Goal: Check status: Check status

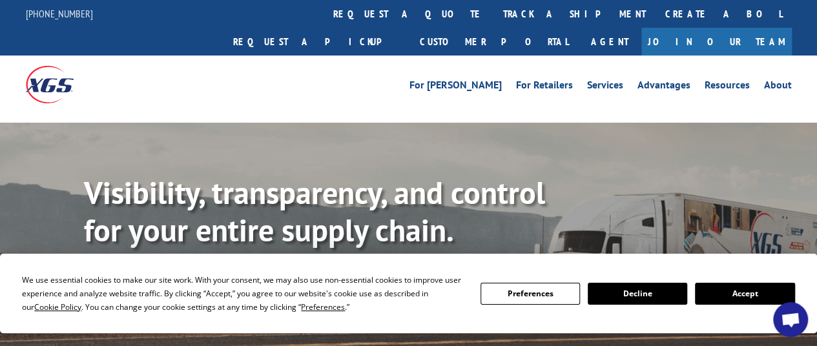
click at [494, 17] on link "track a shipment" at bounding box center [575, 14] width 162 height 28
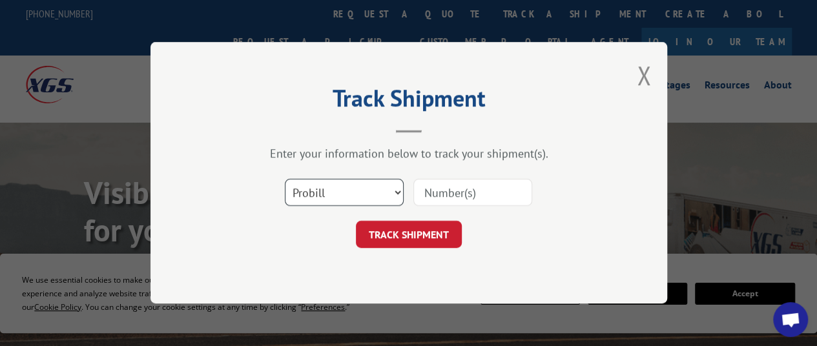
click at [371, 189] on select "Select category... Probill BOL PO" at bounding box center [344, 193] width 119 height 27
select select "po"
click at [285, 180] on select "Select category... Probill BOL PO" at bounding box center [344, 193] width 119 height 27
drag, startPoint x: 466, startPoint y: 190, endPoint x: 460, endPoint y: 188, distance: 6.7
click at [466, 190] on input at bounding box center [472, 193] width 119 height 27
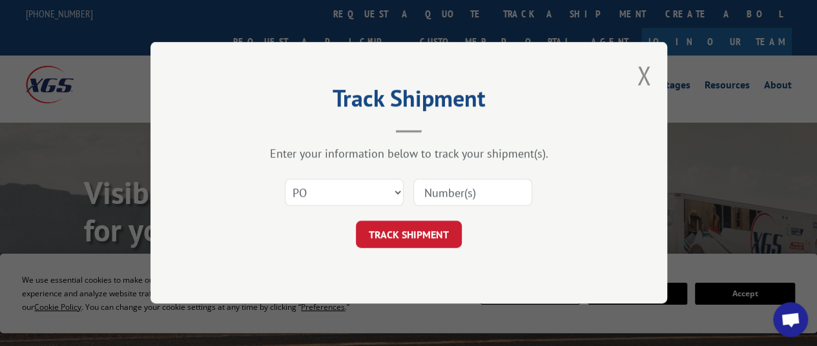
paste input "[PHONE_NUMBER]"
type input "[PHONE_NUMBER]"
drag, startPoint x: 447, startPoint y: 196, endPoint x: 380, endPoint y: 191, distance: 67.4
click at [380, 191] on div "Select category... Probill BOL PO [PHONE_NUMBER]" at bounding box center [409, 193] width 388 height 43
paste input "21536156"
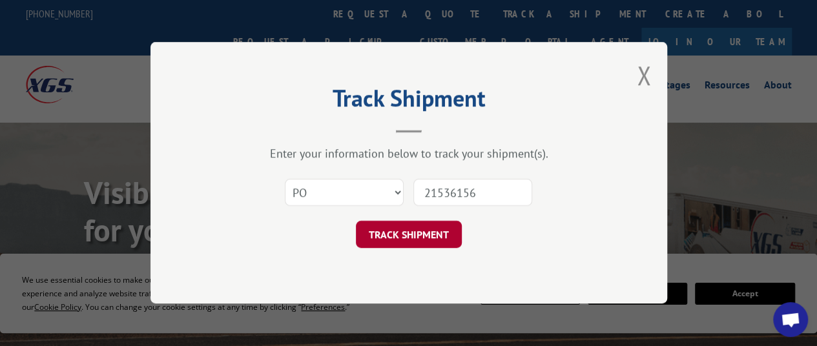
type input "21536156"
drag, startPoint x: 424, startPoint y: 225, endPoint x: 609, endPoint y: 264, distance: 189.3
click at [424, 226] on button "TRACK SHIPMENT" at bounding box center [409, 235] width 106 height 27
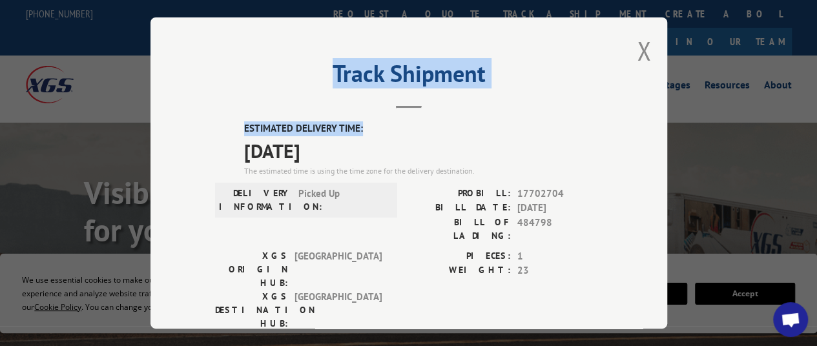
click at [428, 110] on div "Track Shipment ESTIMATED DELIVERY TIME: [DATE] The estimated time is using the …" at bounding box center [409, 172] width 517 height 311
